Goal: Information Seeking & Learning: Learn about a topic

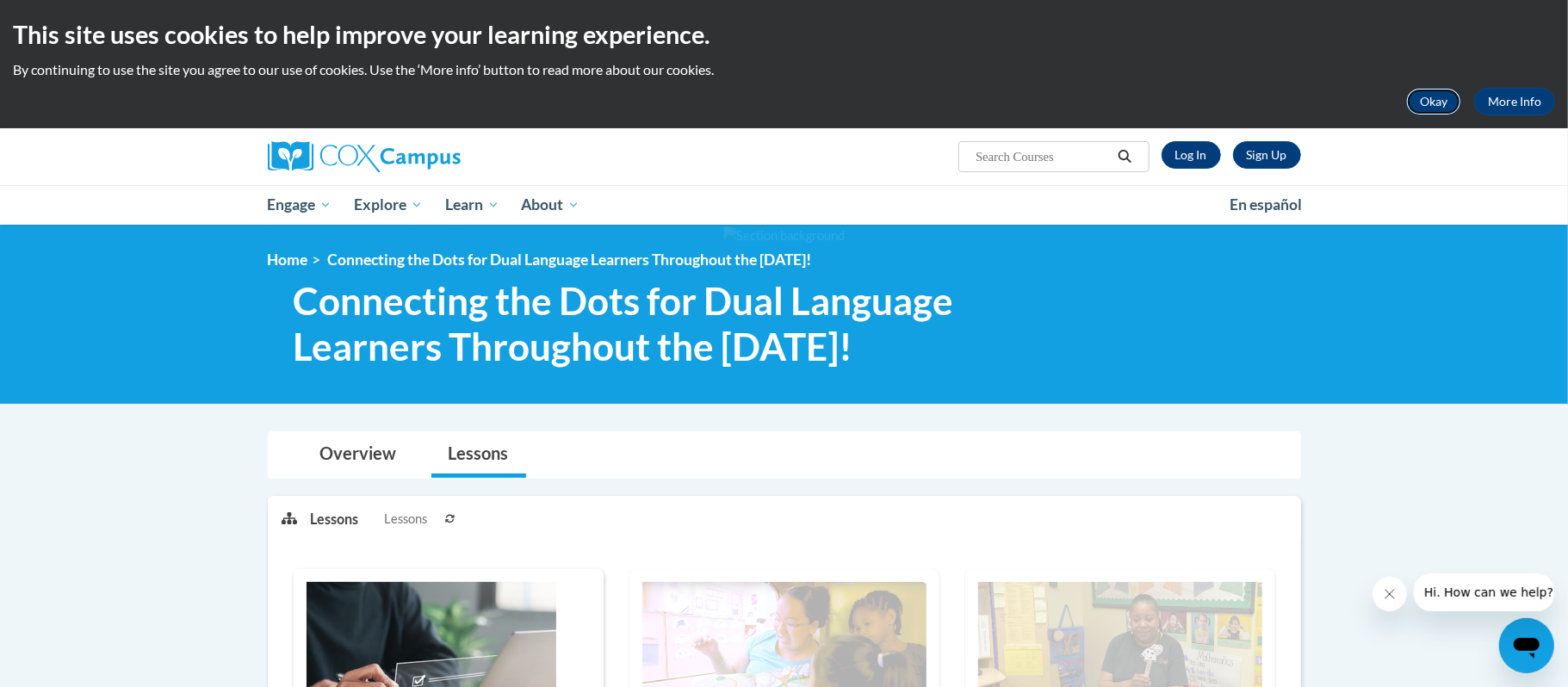
click at [1443, 90] on button "Okay" at bounding box center [1433, 101] width 55 height 27
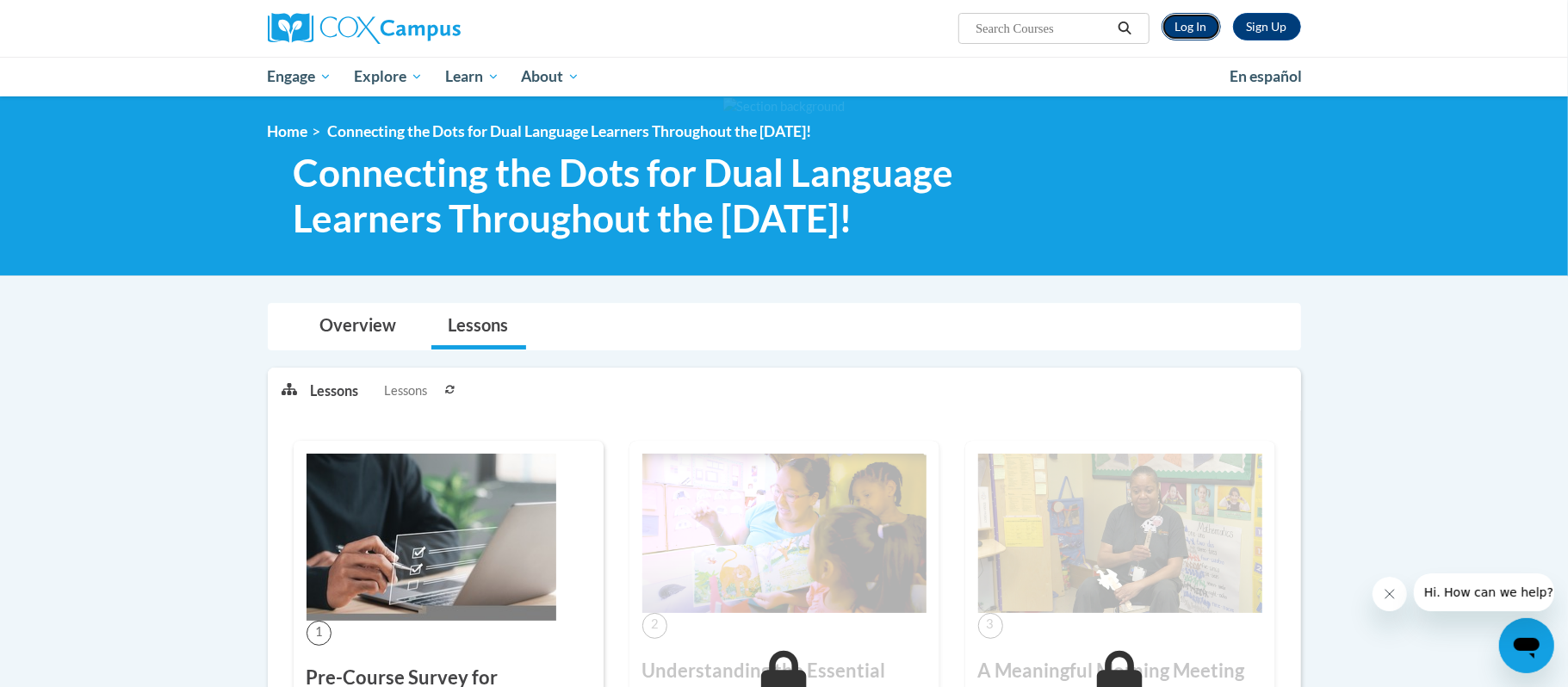
click at [1184, 13] on link "Log In" at bounding box center [1191, 27] width 60 height 27
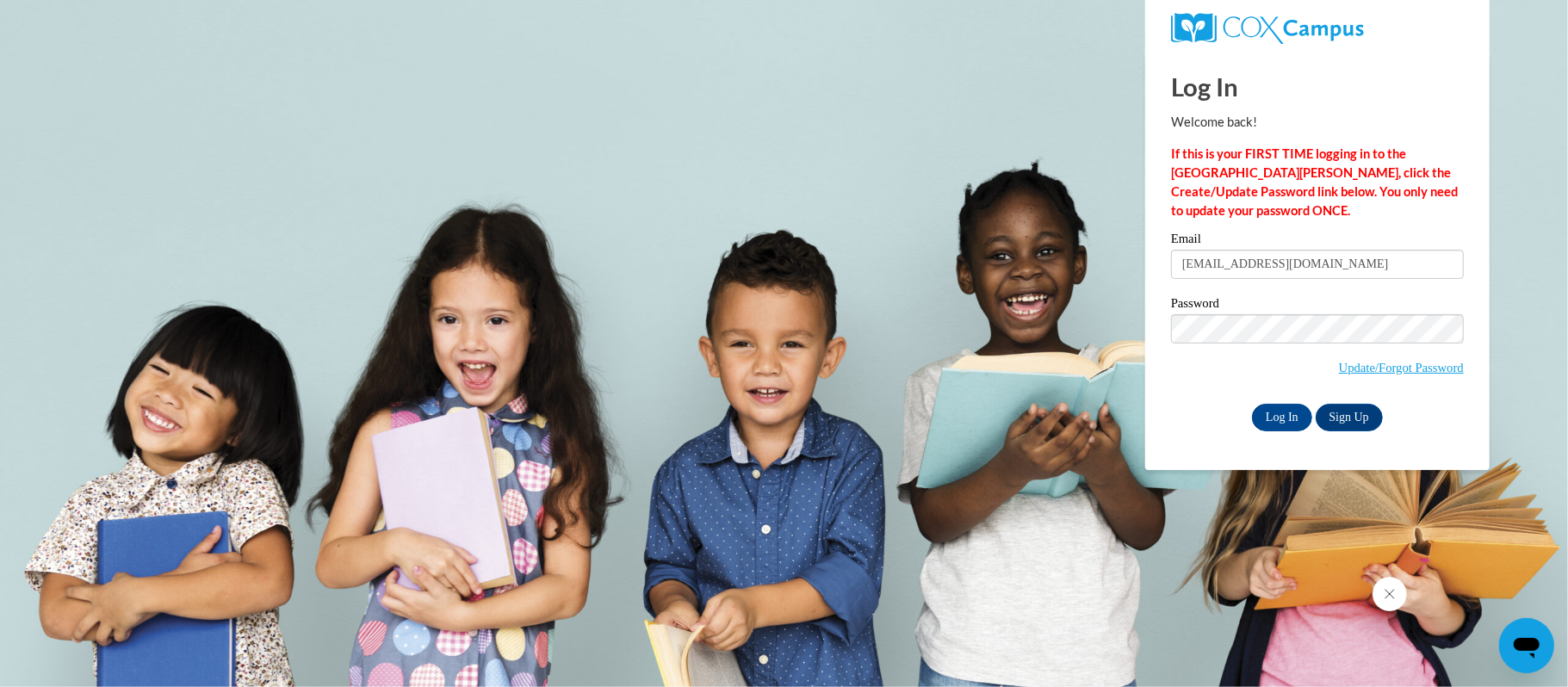
click at [1287, 417] on input "Log In" at bounding box center [1282, 417] width 61 height 27
click at [1285, 418] on input "Log In" at bounding box center [1282, 417] width 61 height 27
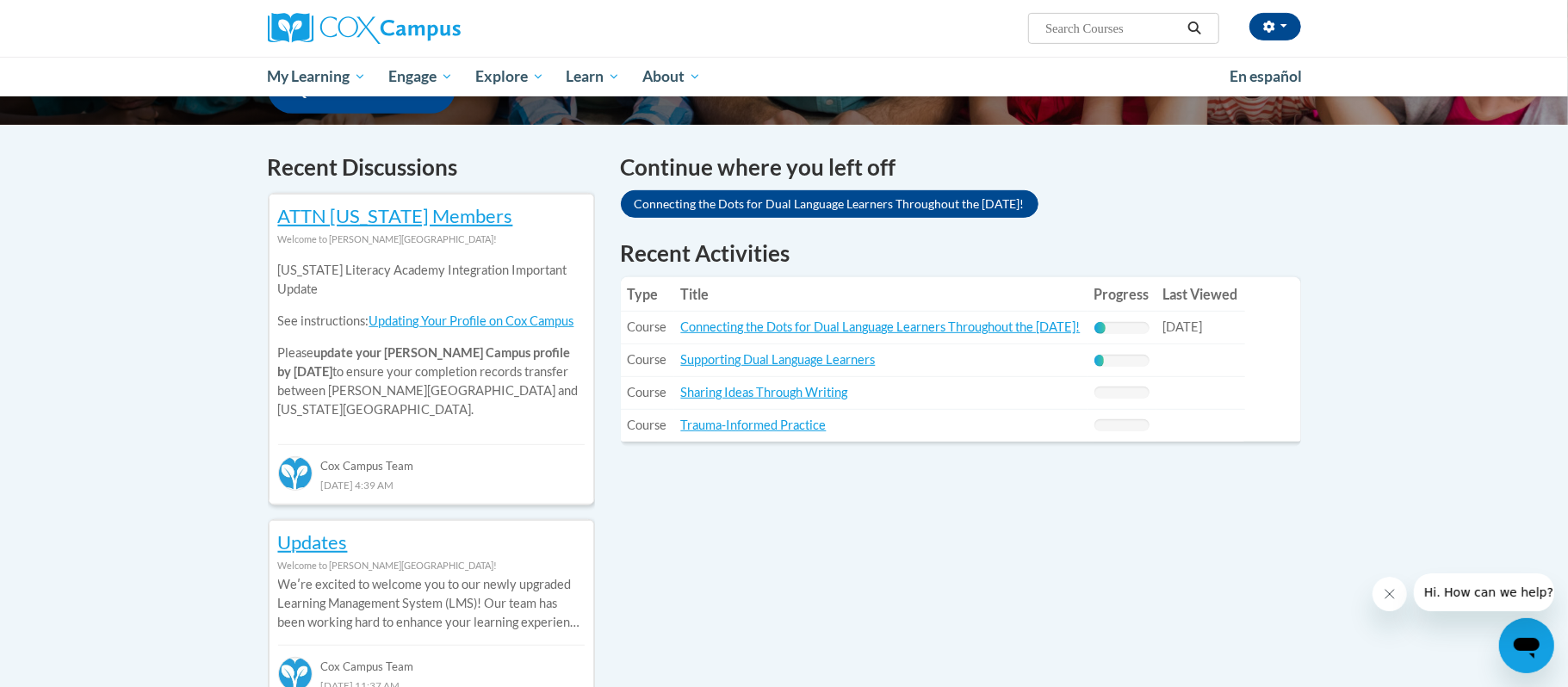
scroll to position [476, 0]
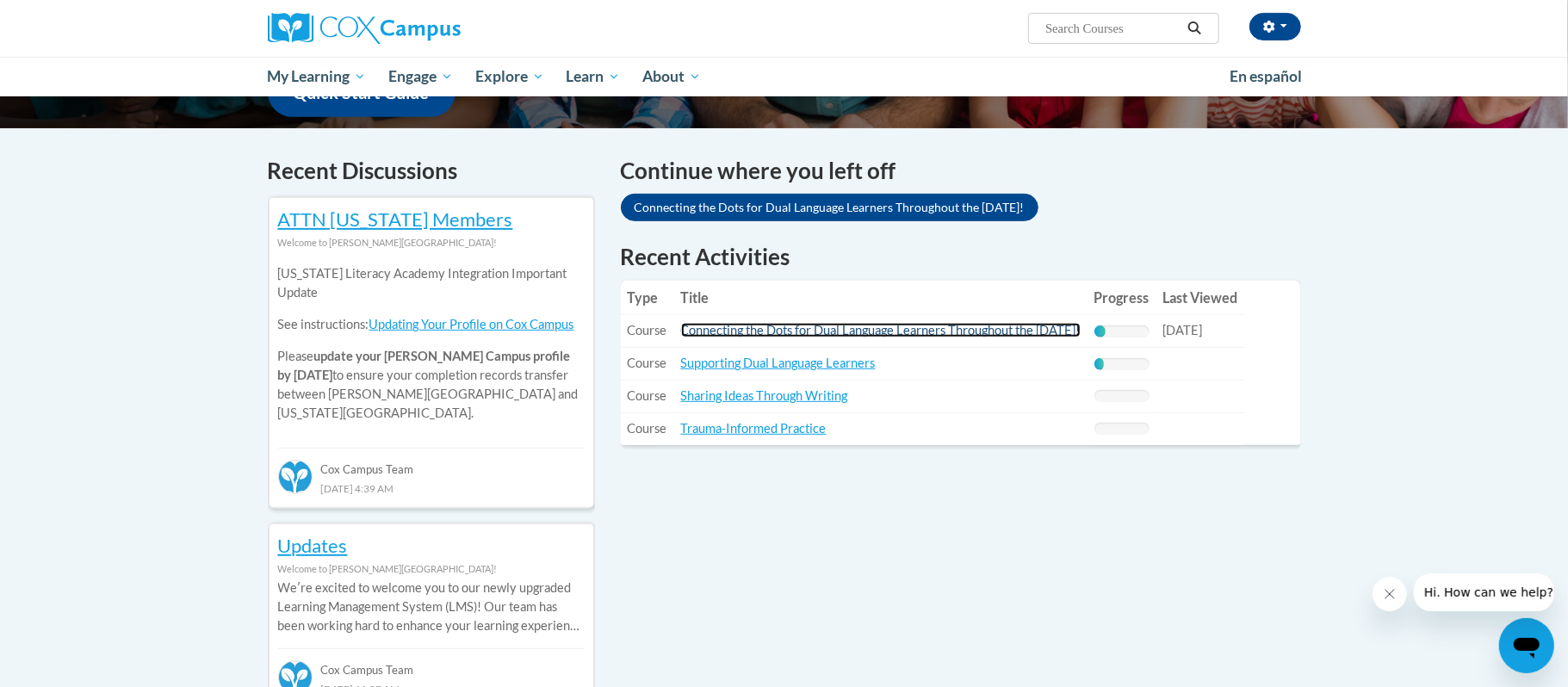
click at [955, 331] on link "Connecting the Dots for Dual Language Learners Throughout the [DATE]!" at bounding box center [880, 330] width 399 height 14
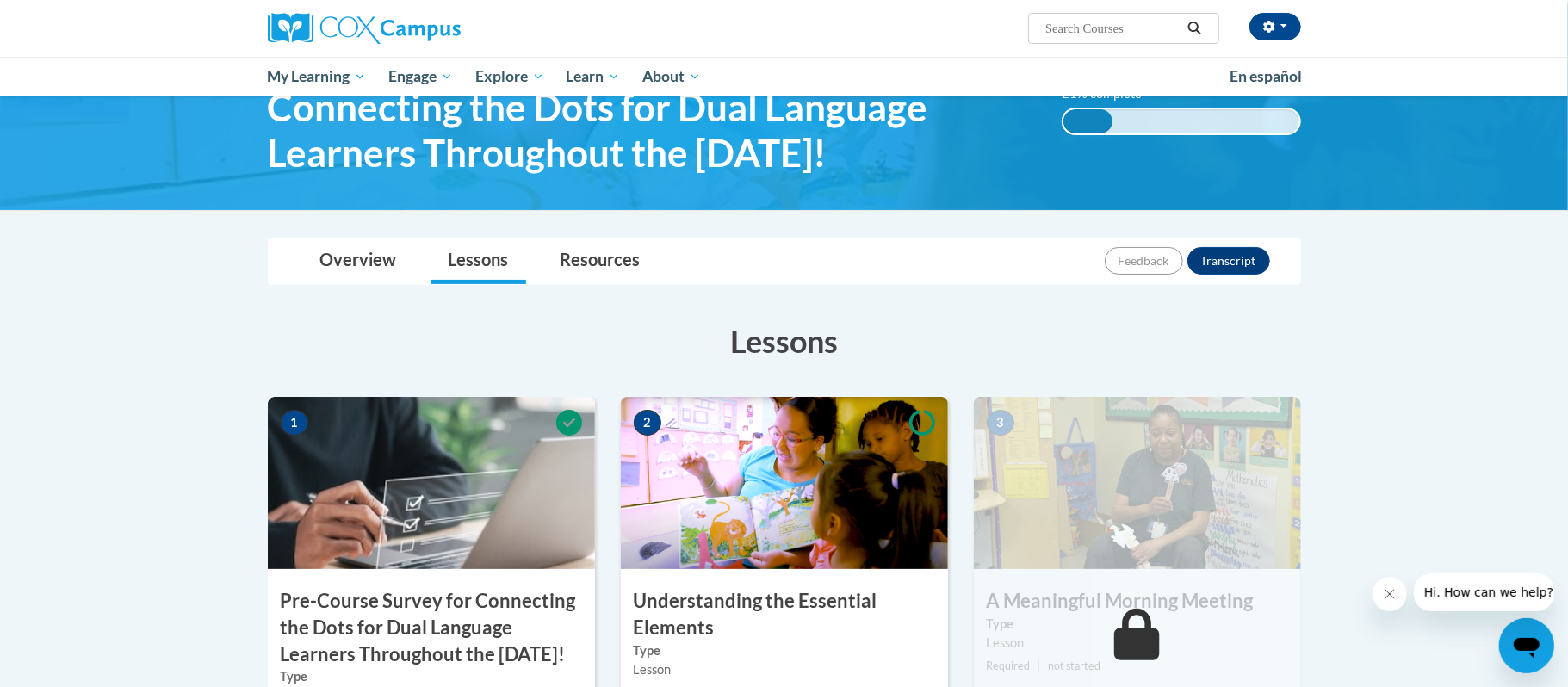
scroll to position [494, 0]
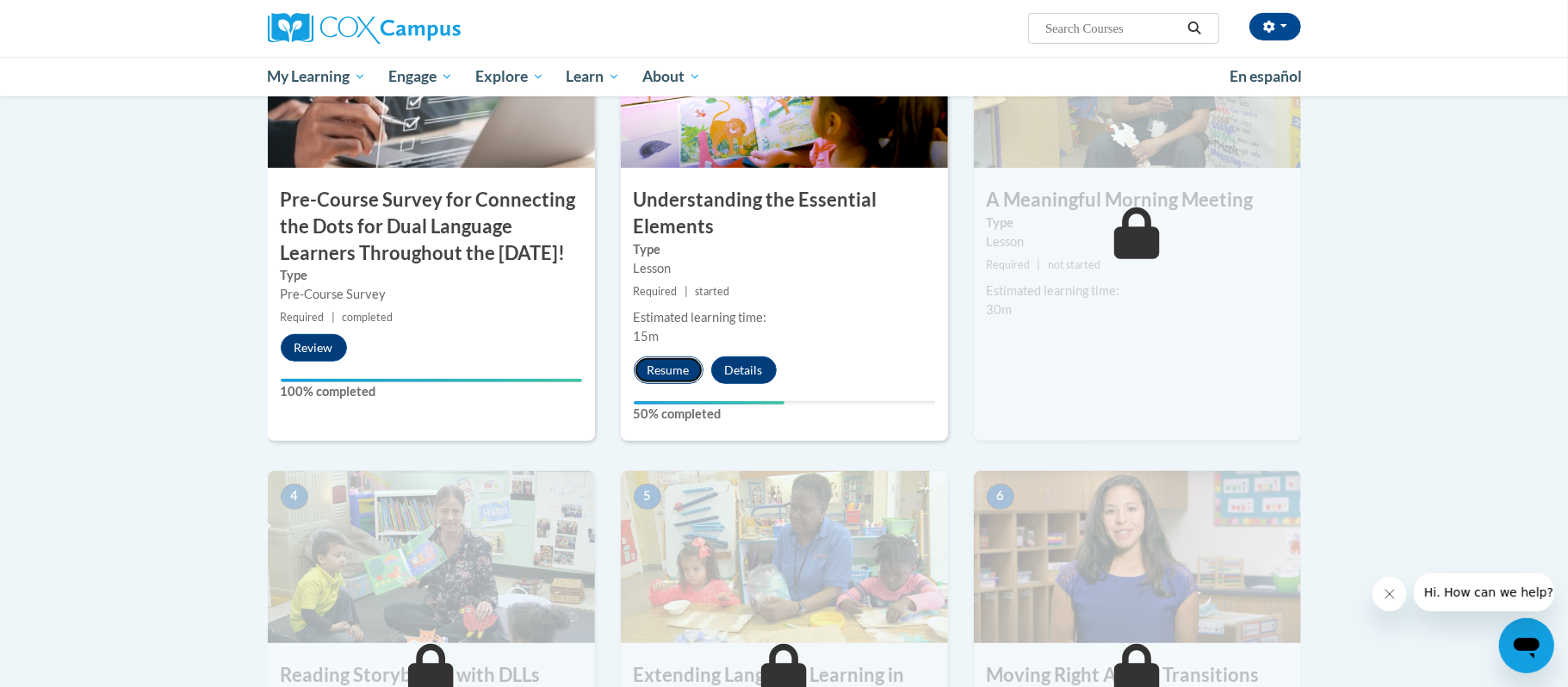
click at [669, 360] on button "Resume" at bounding box center [668, 370] width 70 height 27
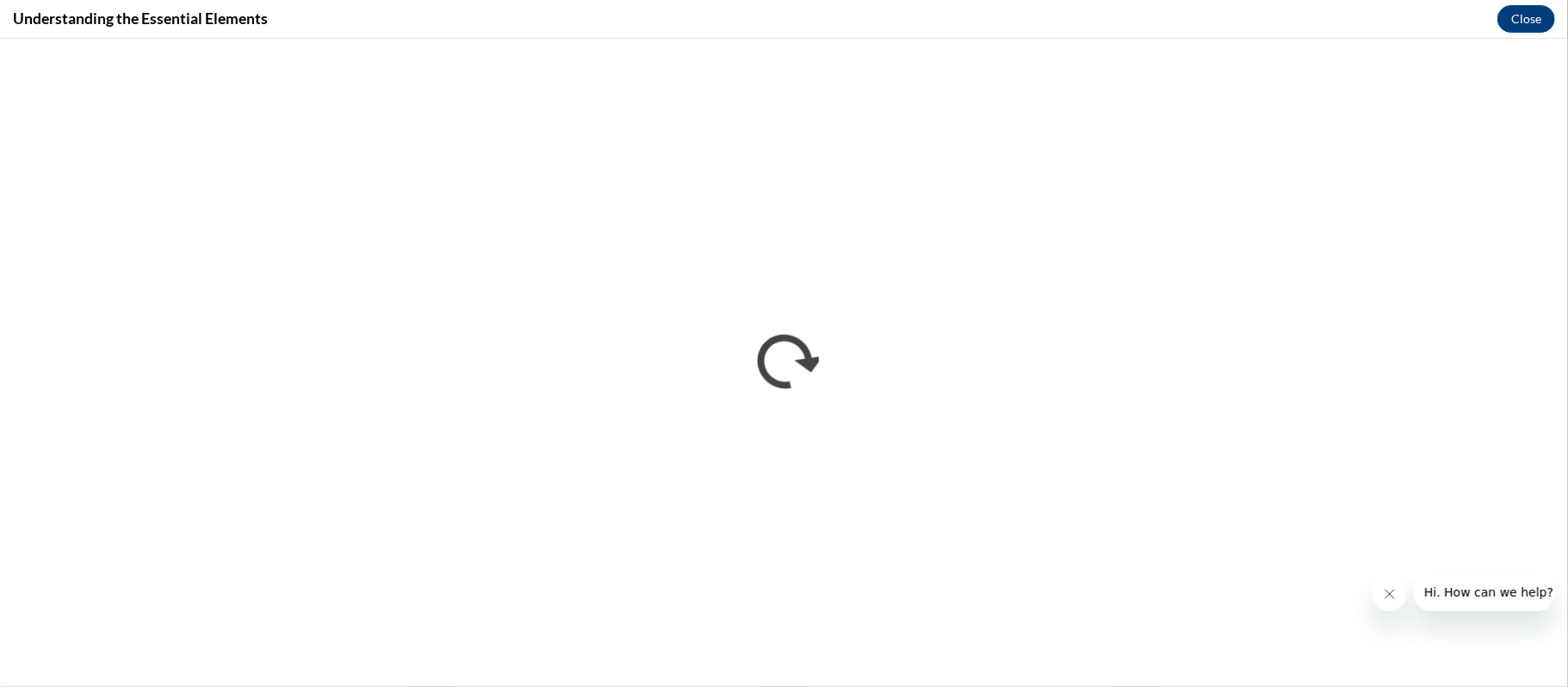
scroll to position [0, 0]
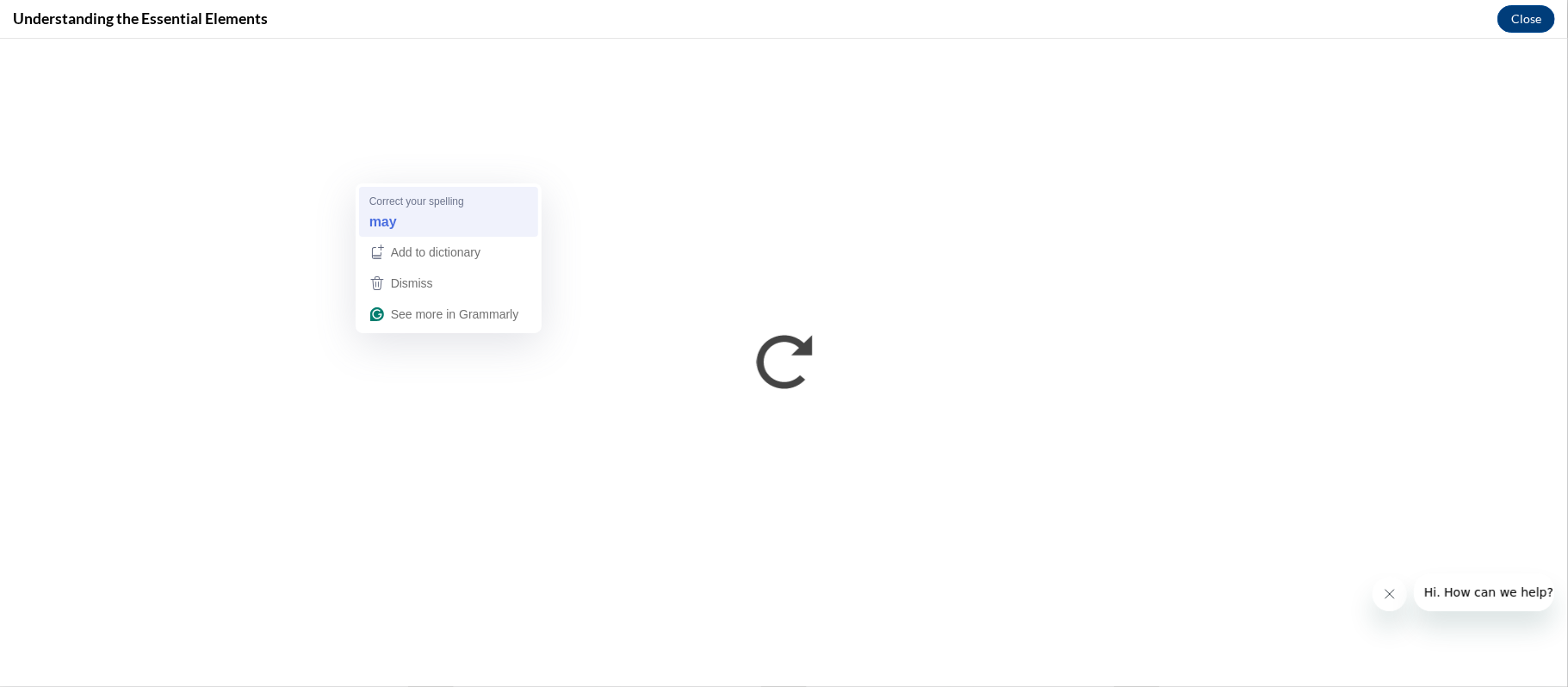
click at [449, 200] on span "Correct your spelling" at bounding box center [417, 201] width 95 height 16
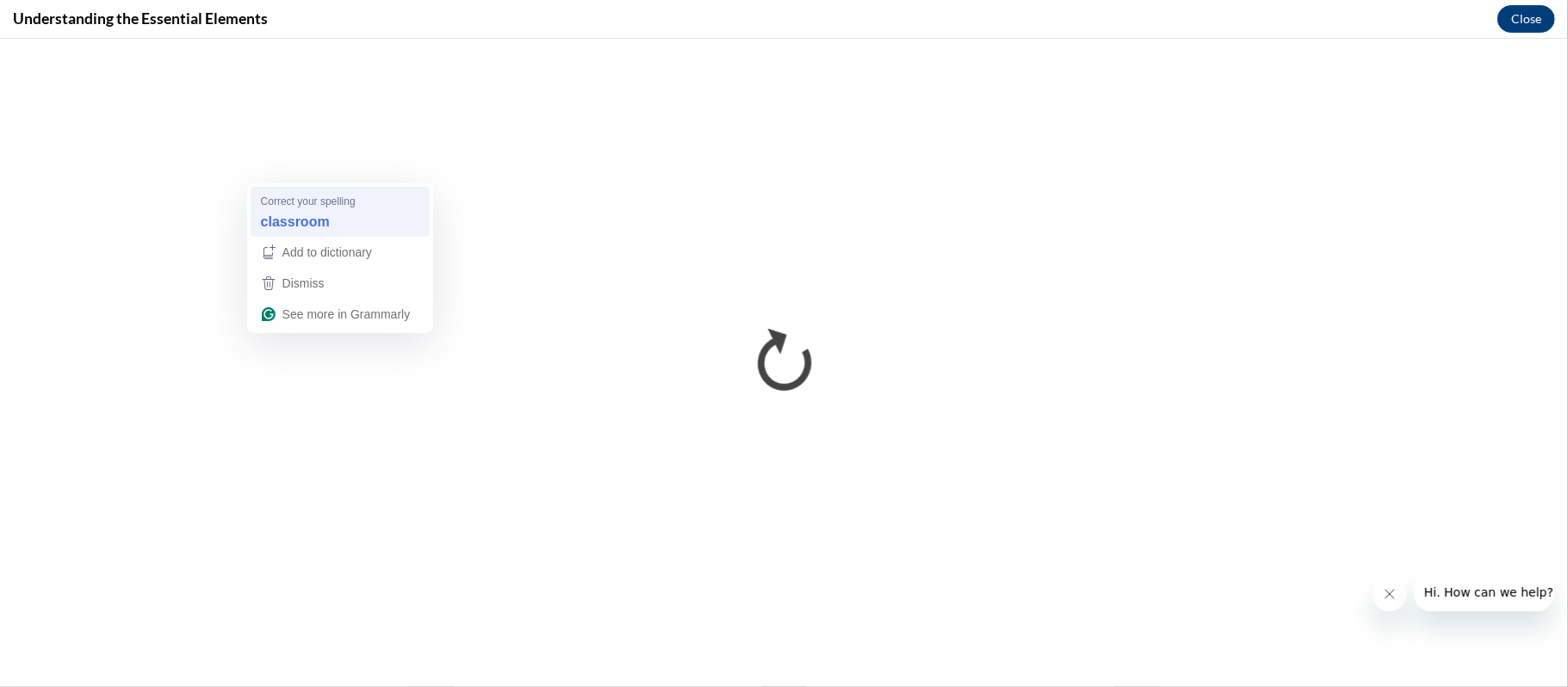
click at [380, 221] on div "classroom" at bounding box center [340, 223] width 165 height 27
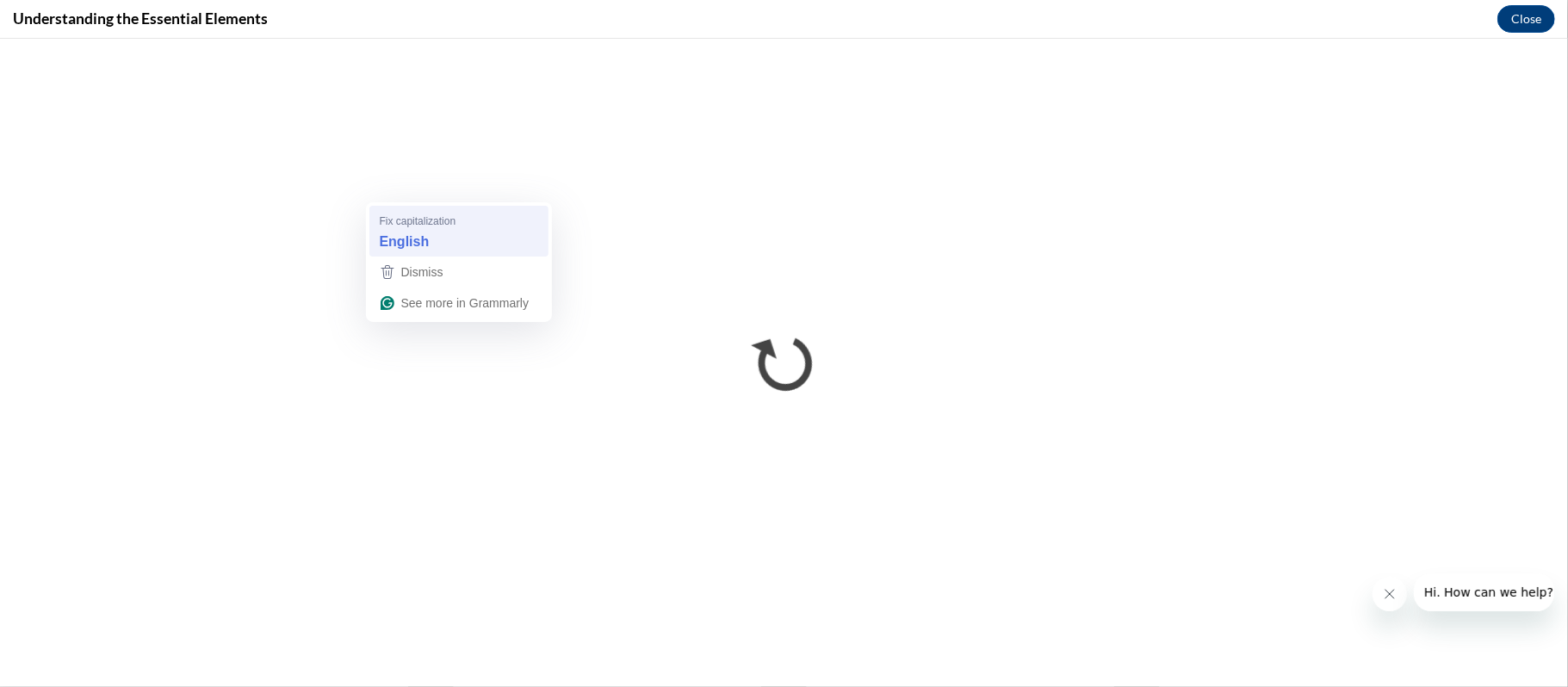
click at [511, 234] on div "English" at bounding box center [459, 243] width 165 height 27
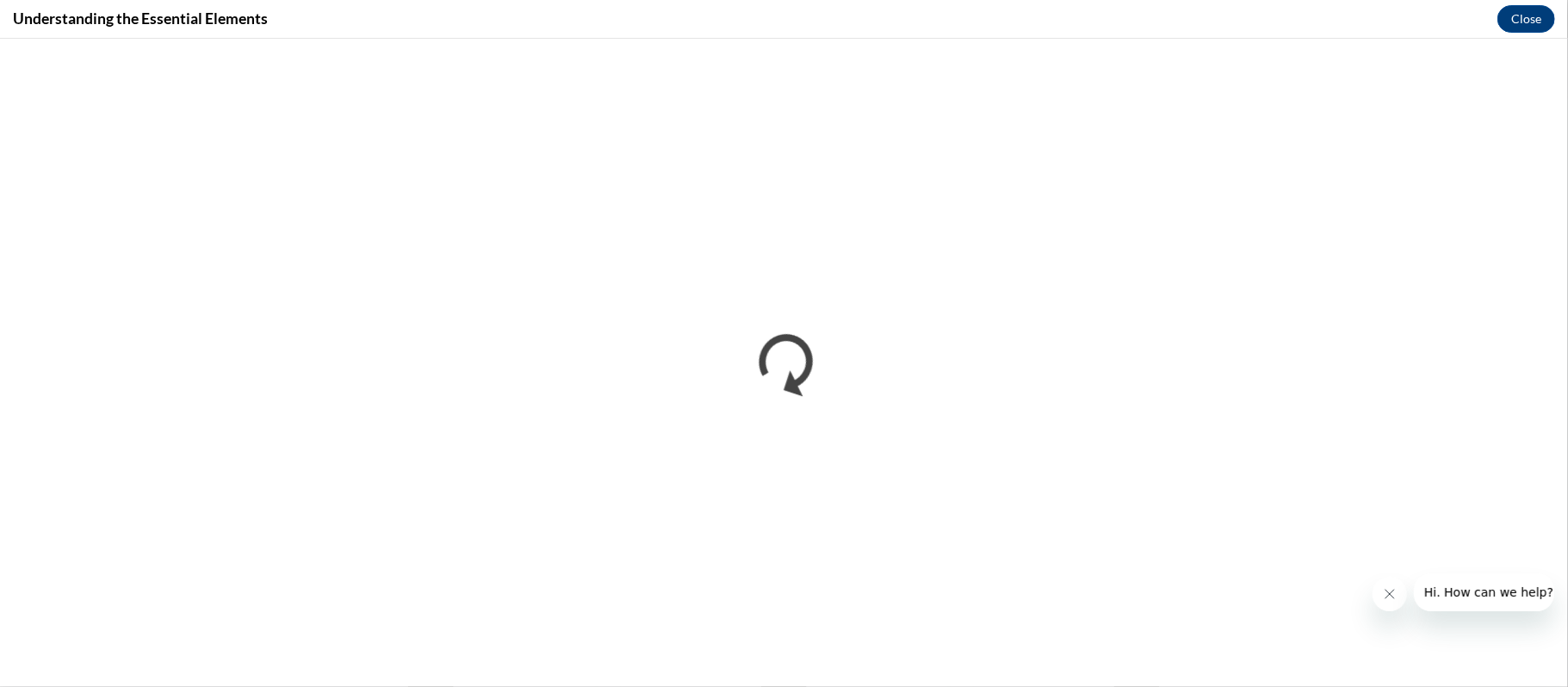
click at [1389, 592] on icon "Close message from company" at bounding box center [1389, 592] width 9 height 9
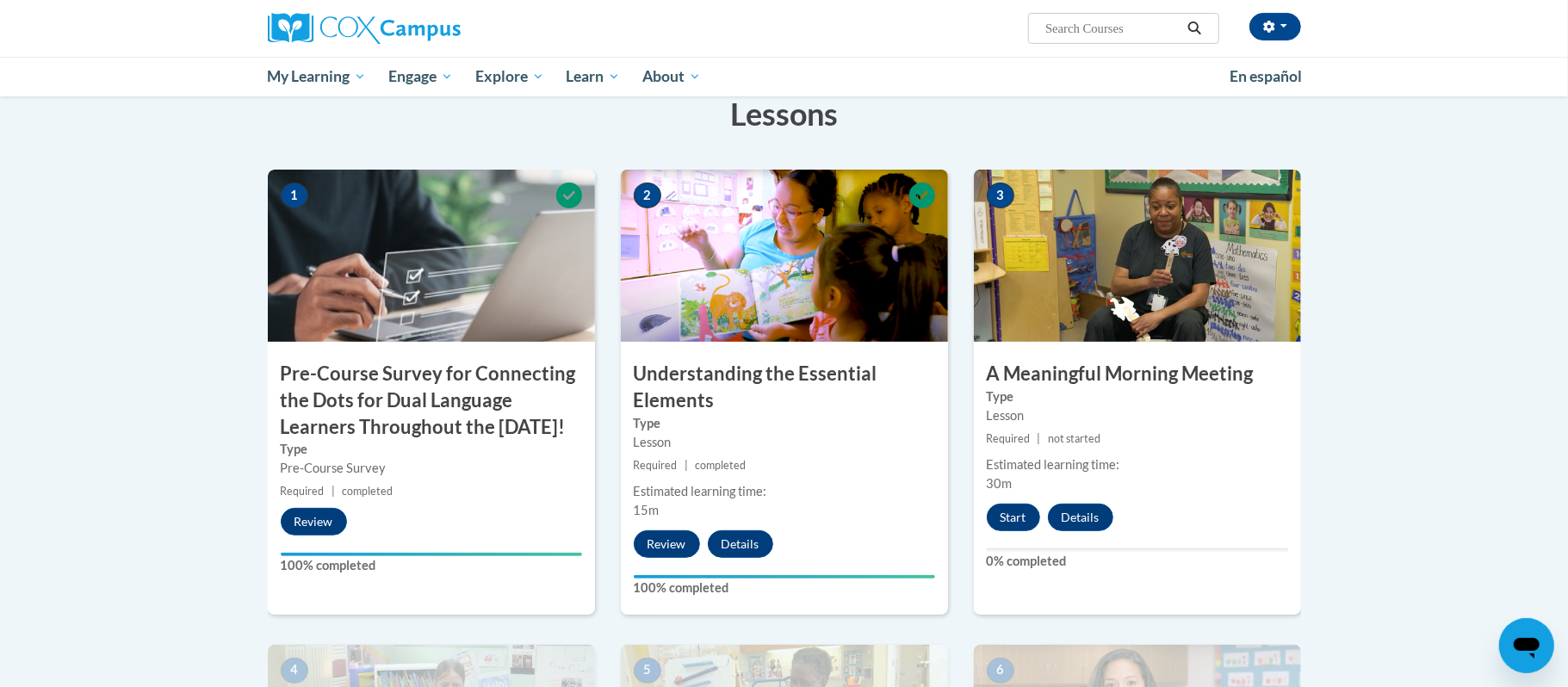
scroll to position [369, 0]
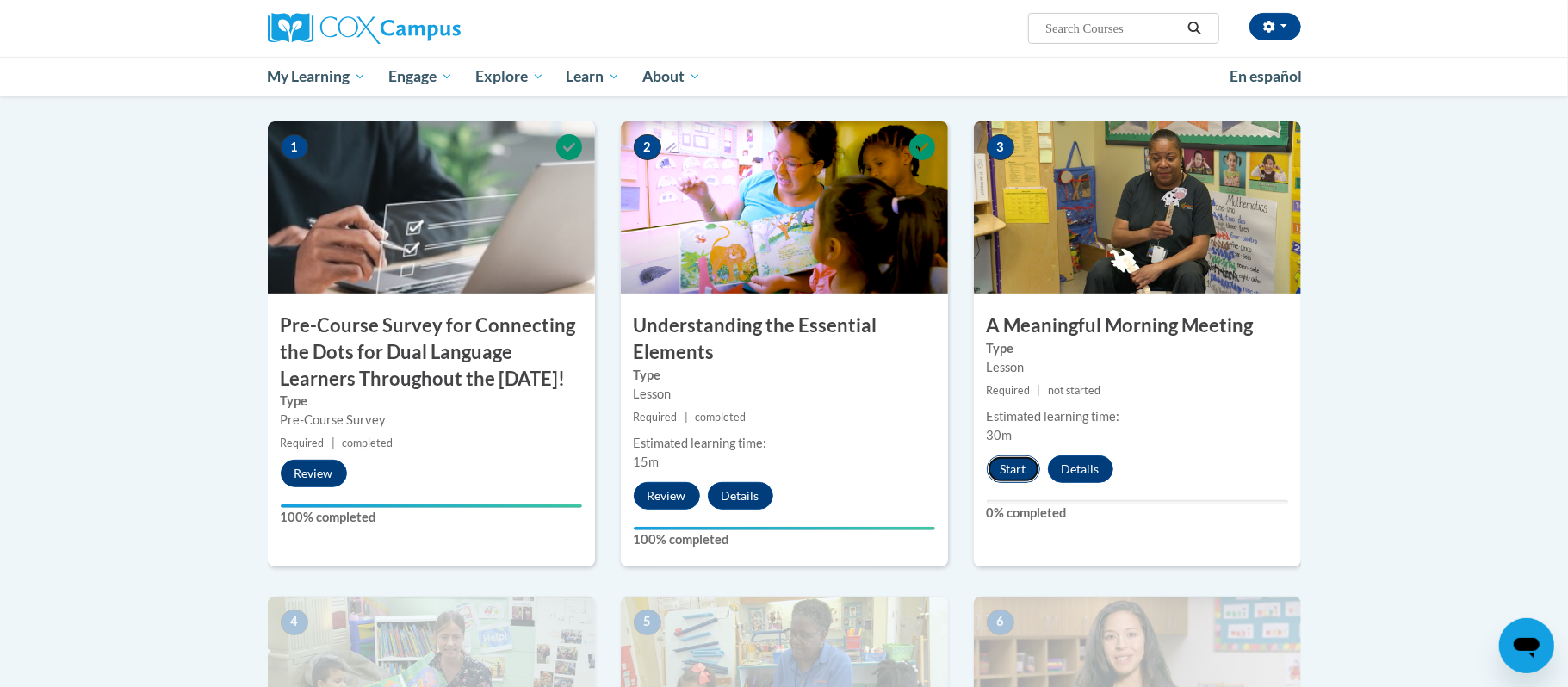
click at [1010, 471] on button "Start" at bounding box center [1013, 468] width 53 height 27
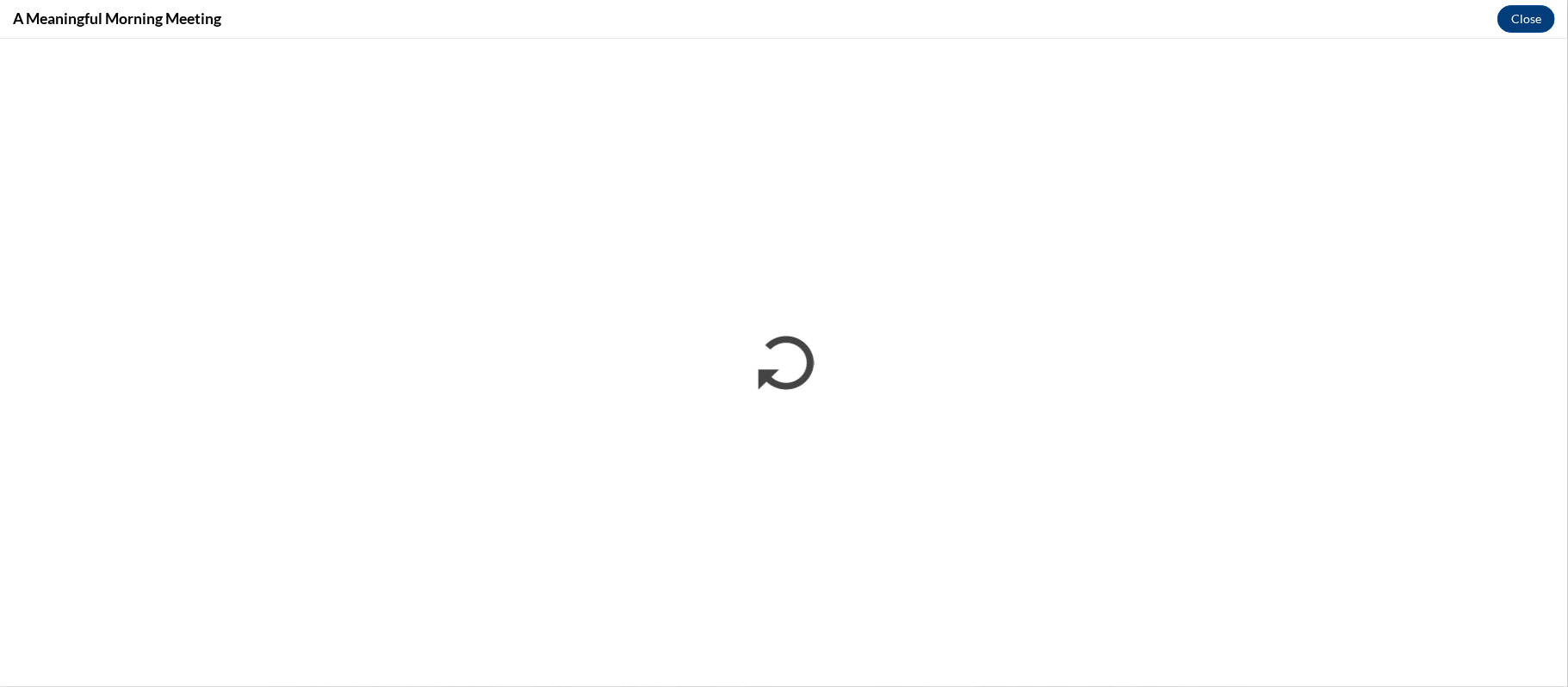
scroll to position [0, 0]
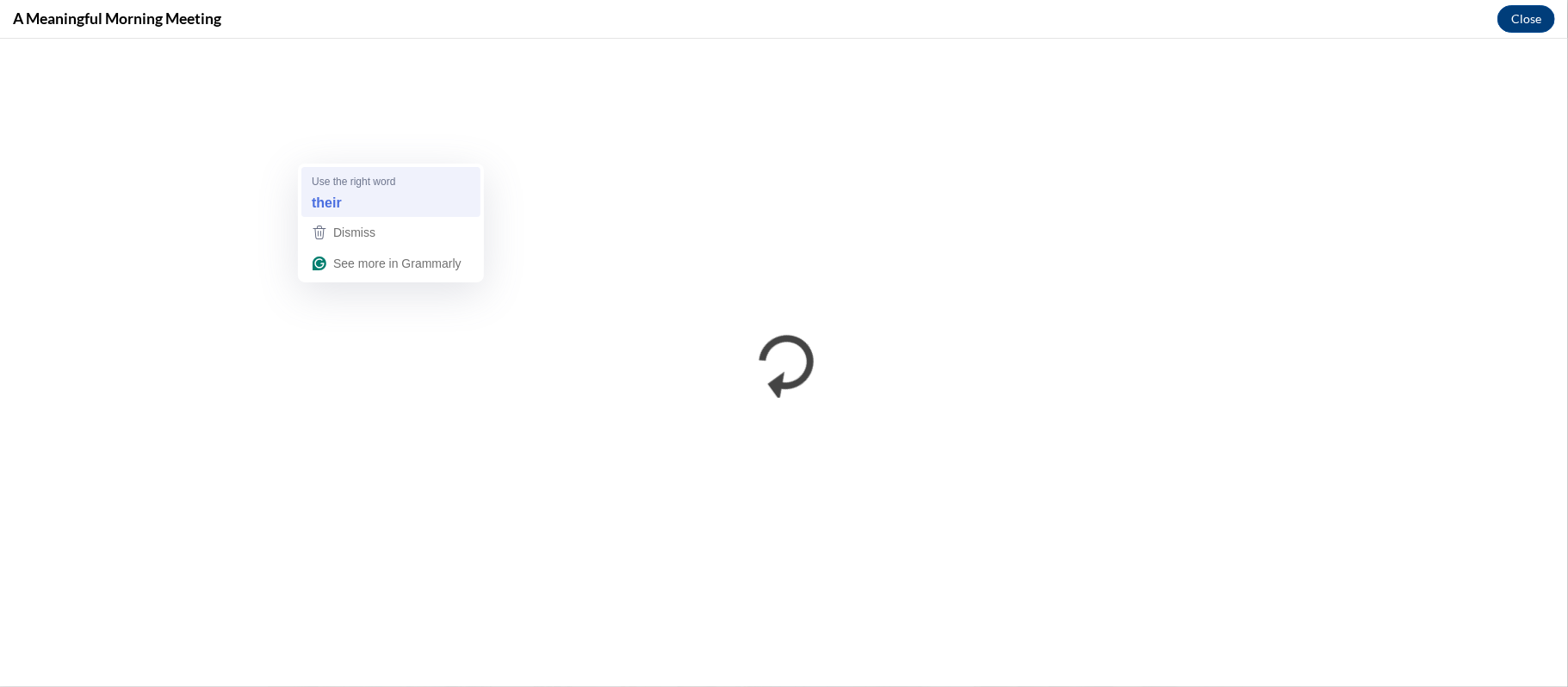
click at [397, 210] on div "their" at bounding box center [391, 203] width 165 height 27
